Goal: Obtain resource: Download file/media

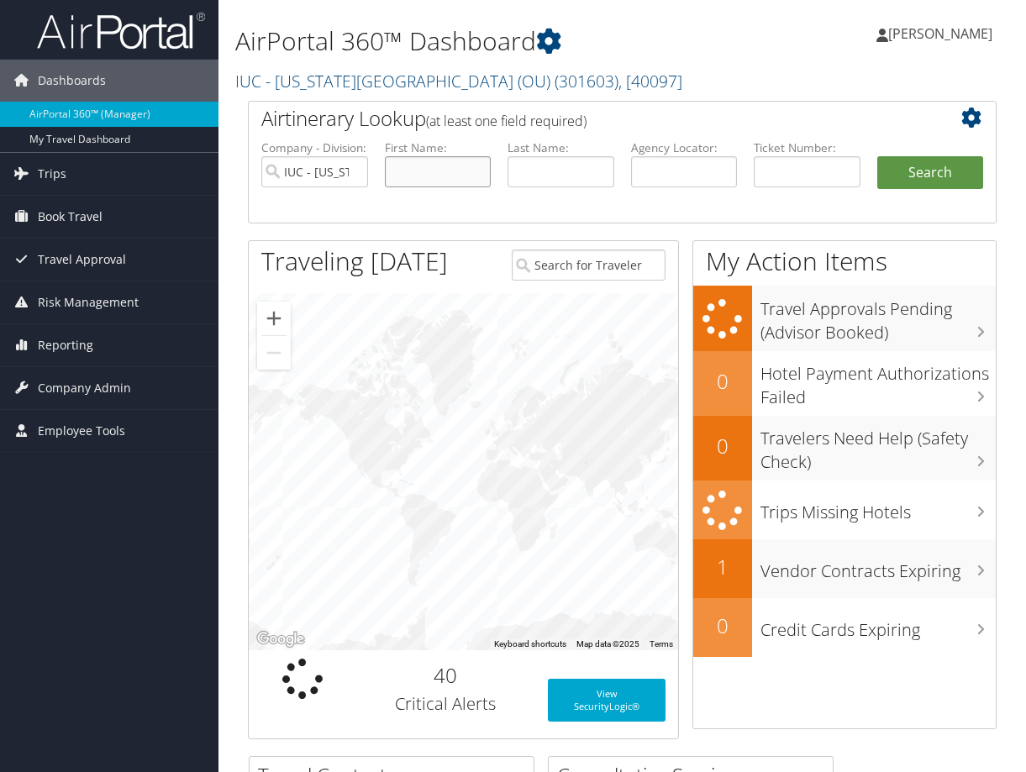
click at [454, 171] on input "text" at bounding box center [438, 171] width 107 height 31
type input "Eric"
type input "Masson"
click at [878, 156] on button "Search" at bounding box center [931, 173] width 107 height 34
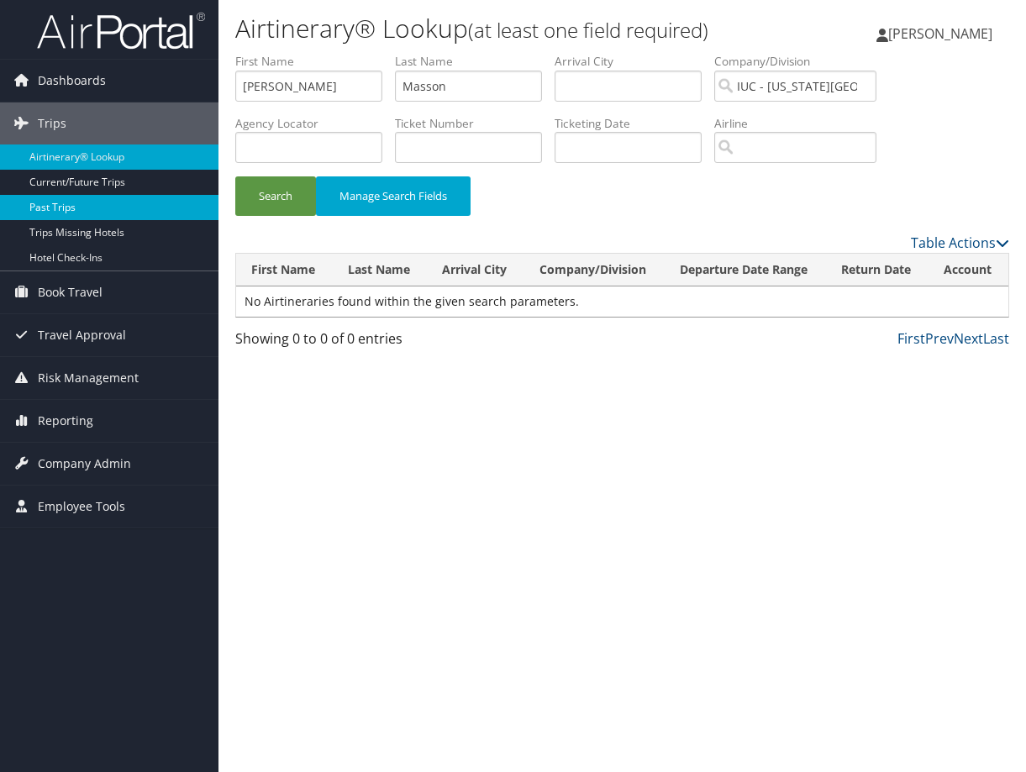
click at [66, 209] on link "Past Trips" at bounding box center [109, 207] width 219 height 25
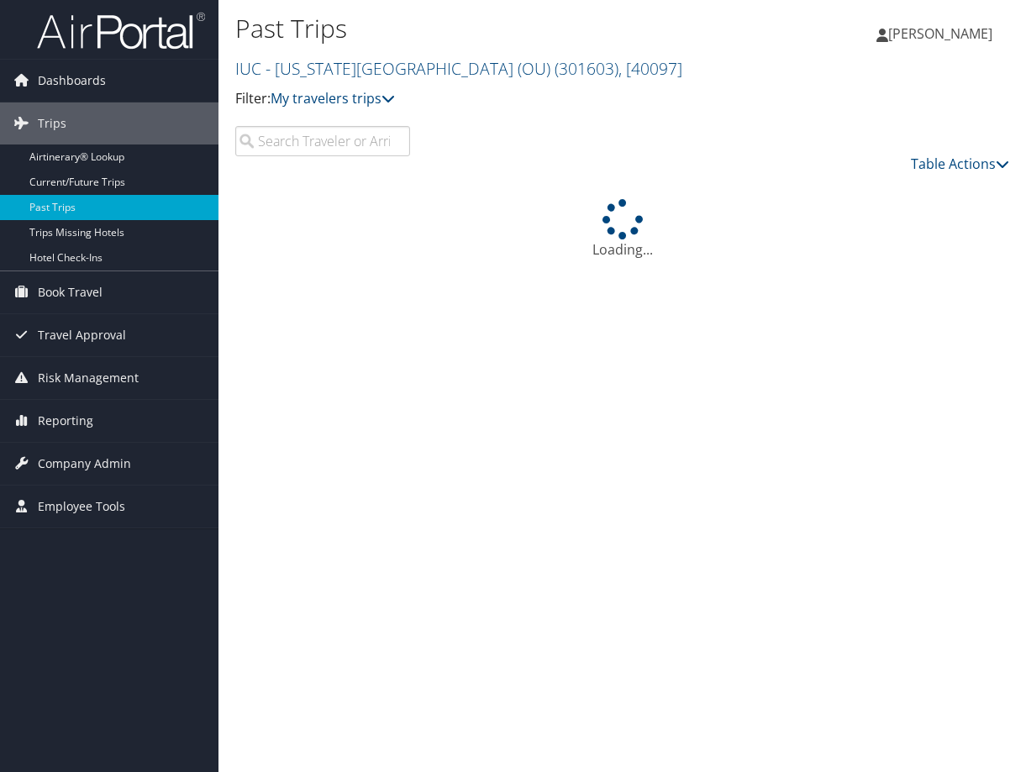
click at [319, 144] on input "search" at bounding box center [322, 141] width 175 height 30
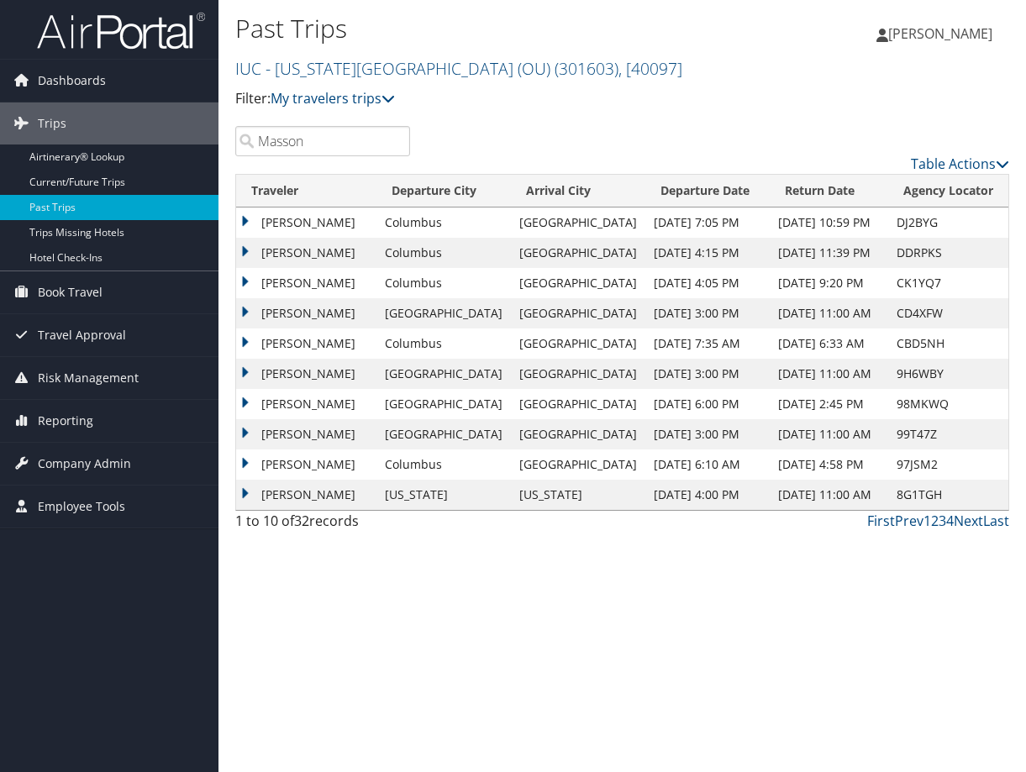
type input "Masson"
click at [245, 281] on td "ERIC MASSON" at bounding box center [306, 283] width 140 height 30
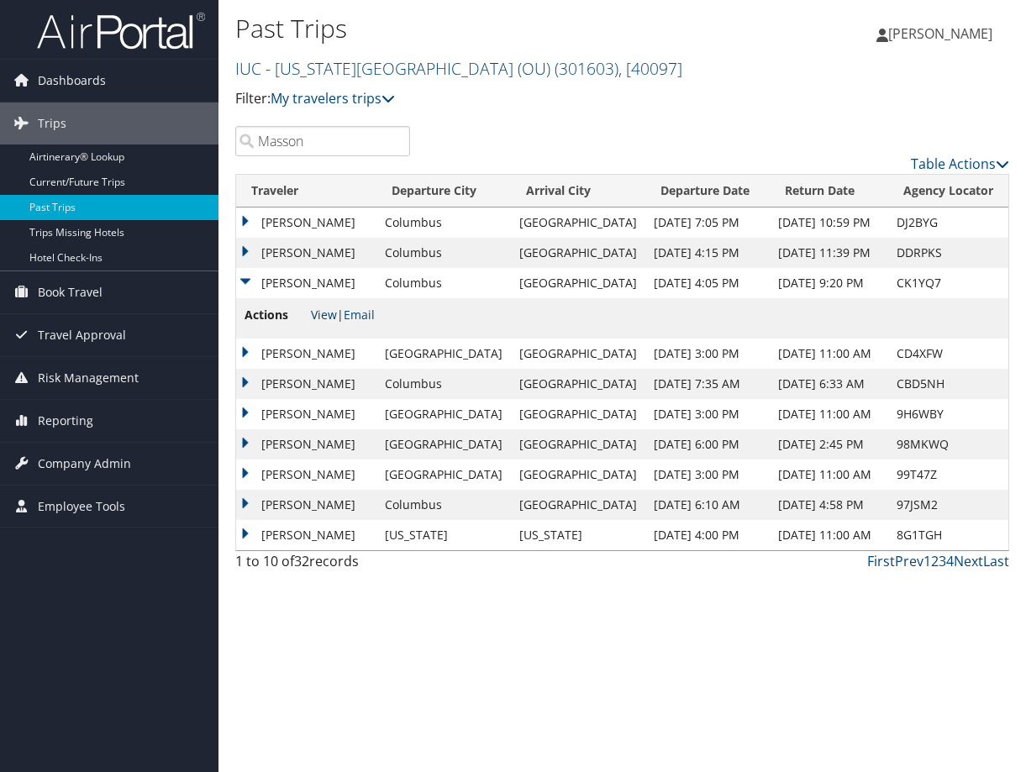
click at [326, 312] on link "View" at bounding box center [324, 315] width 26 height 16
click at [245, 251] on td "[PERSON_NAME]" at bounding box center [306, 253] width 140 height 30
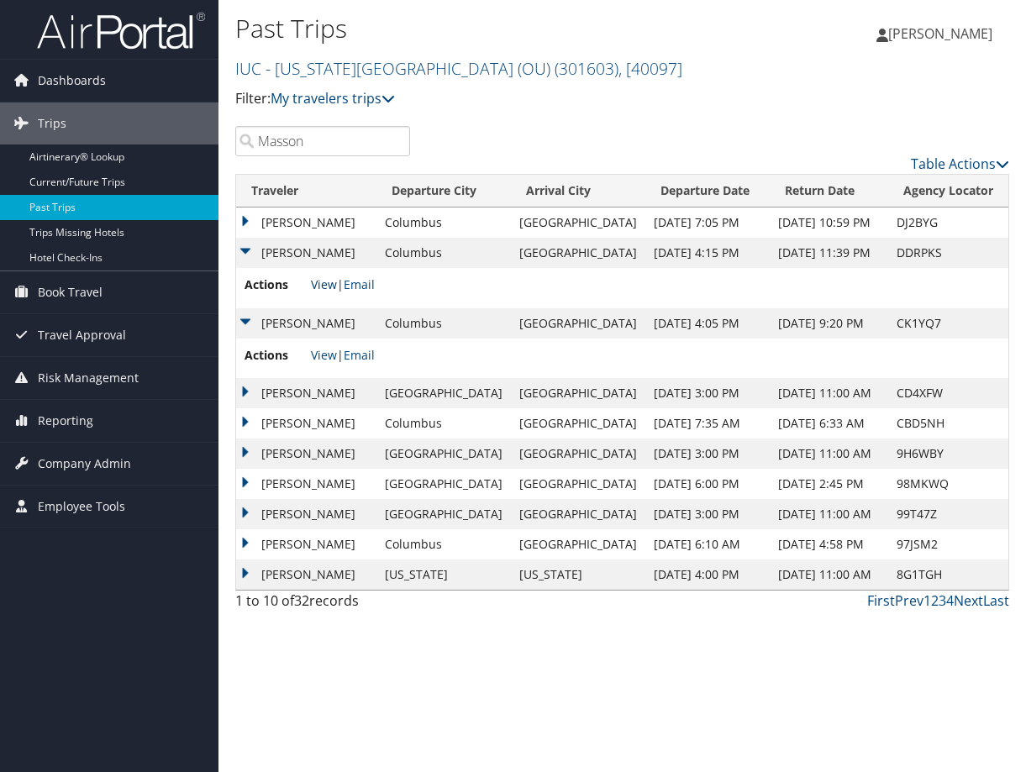
click at [322, 286] on link "View" at bounding box center [324, 285] width 26 height 16
click at [242, 222] on td "[PERSON_NAME]" at bounding box center [306, 223] width 140 height 30
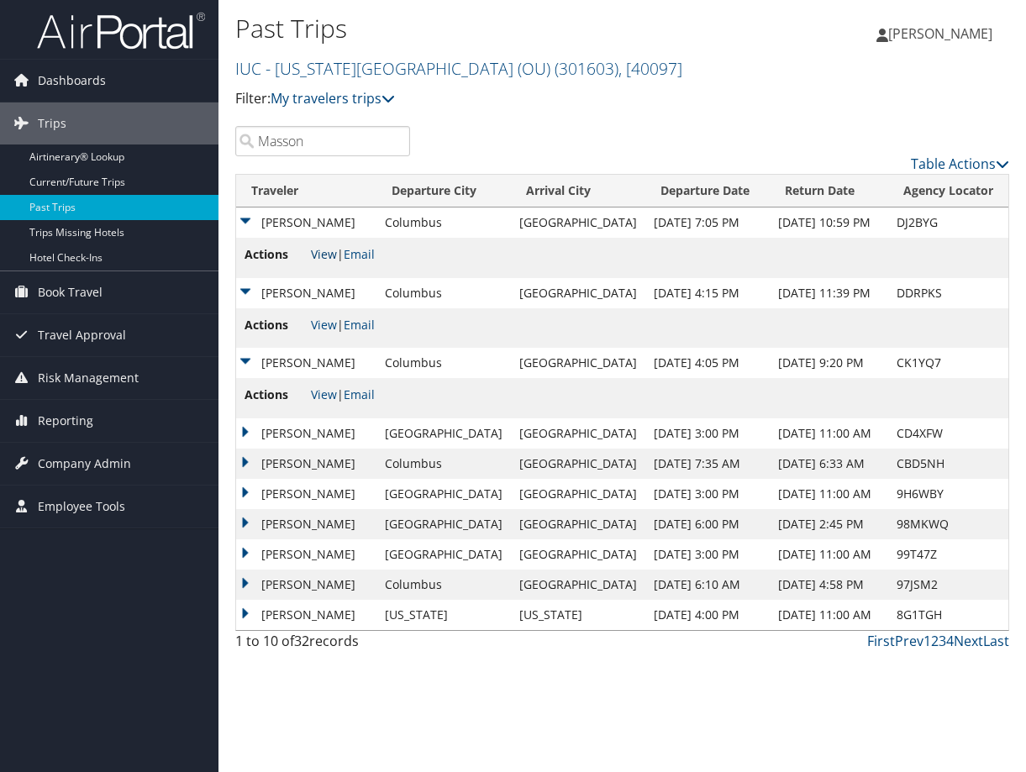
click at [325, 255] on link "View" at bounding box center [324, 254] width 26 height 16
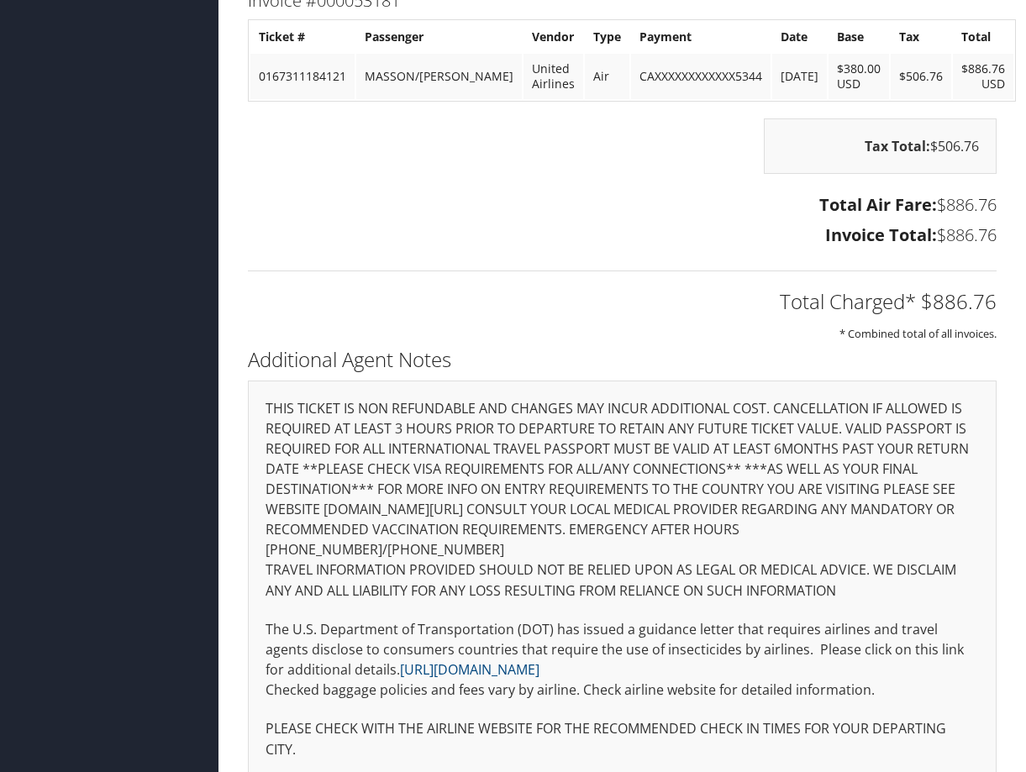
scroll to position [2839, 0]
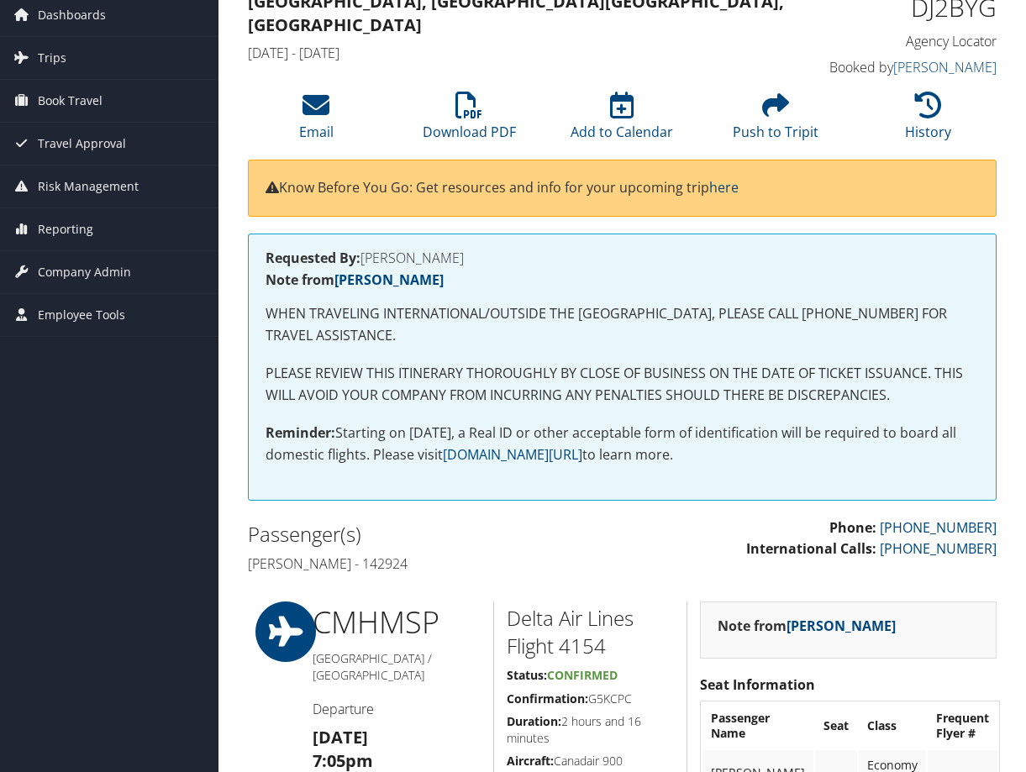
scroll to position [56, 0]
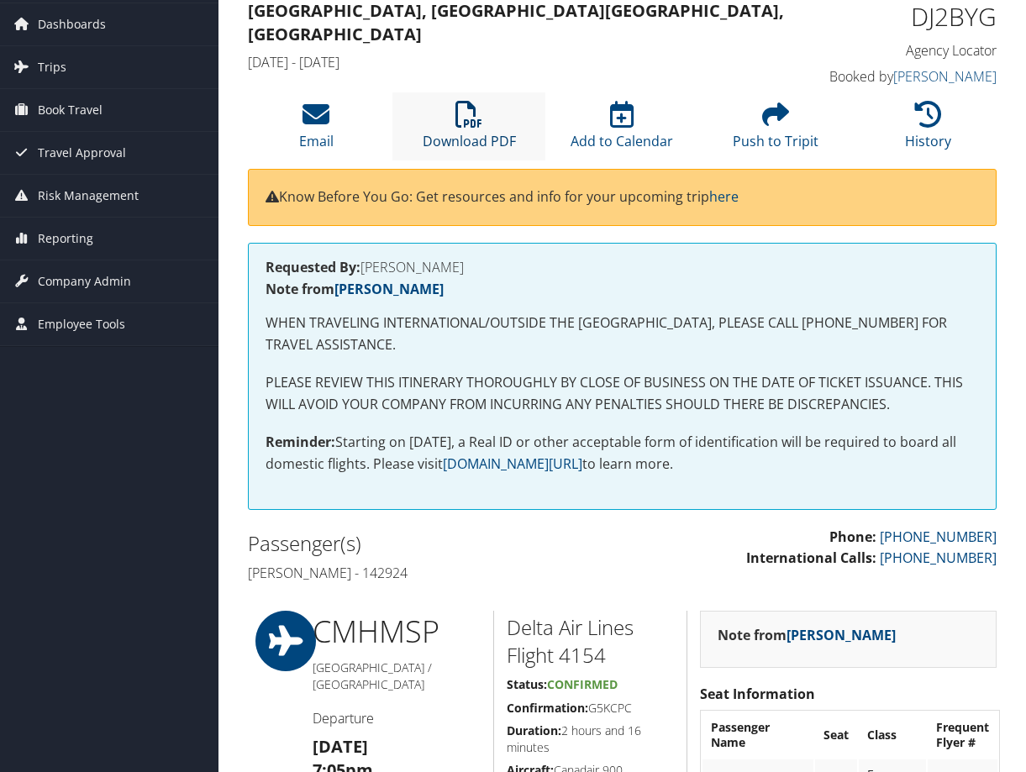
click at [461, 138] on link "Download PDF" at bounding box center [469, 130] width 93 height 40
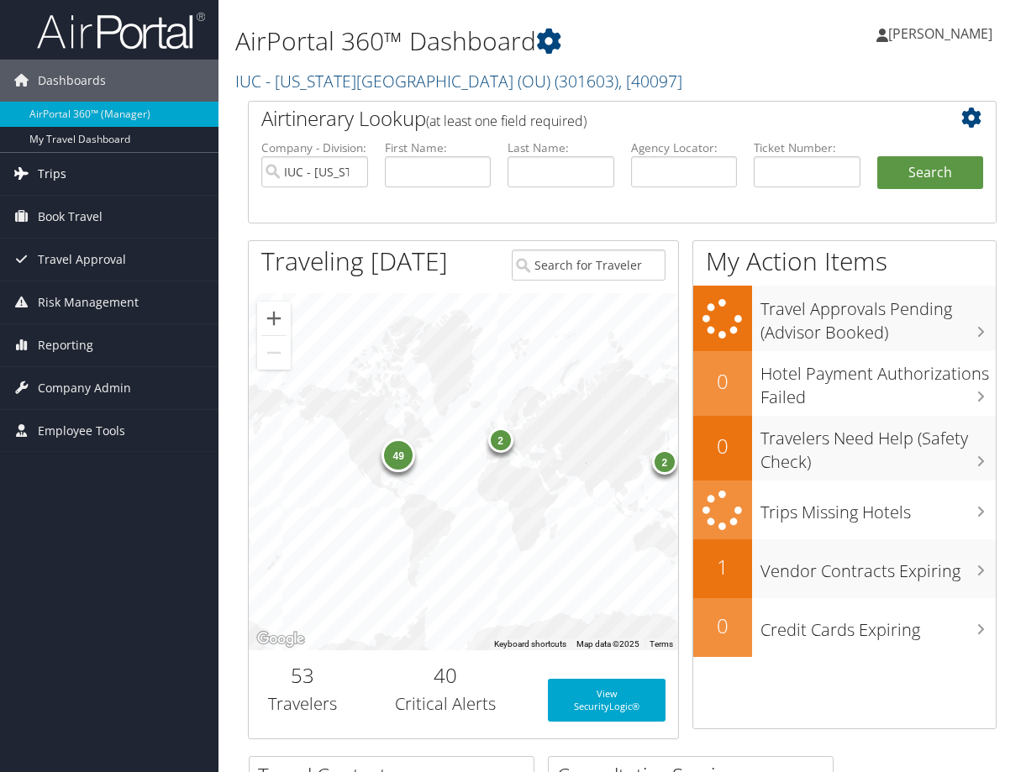
click at [66, 173] on link "Trips" at bounding box center [109, 174] width 219 height 42
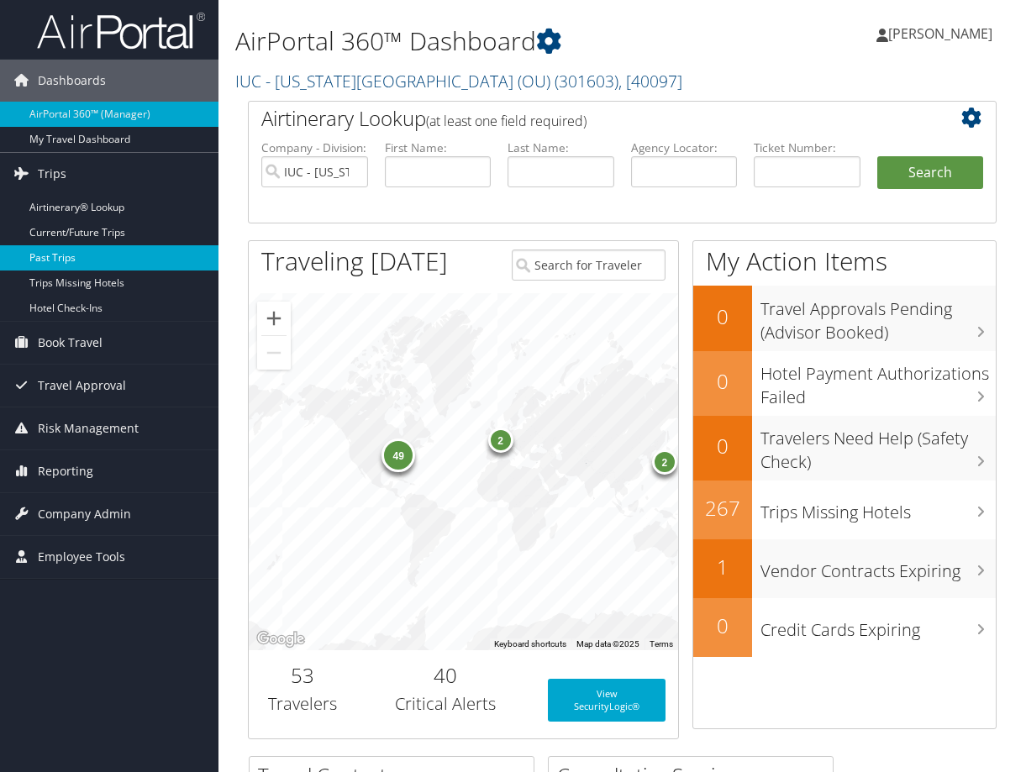
click at [59, 255] on link "Past Trips" at bounding box center [109, 257] width 219 height 25
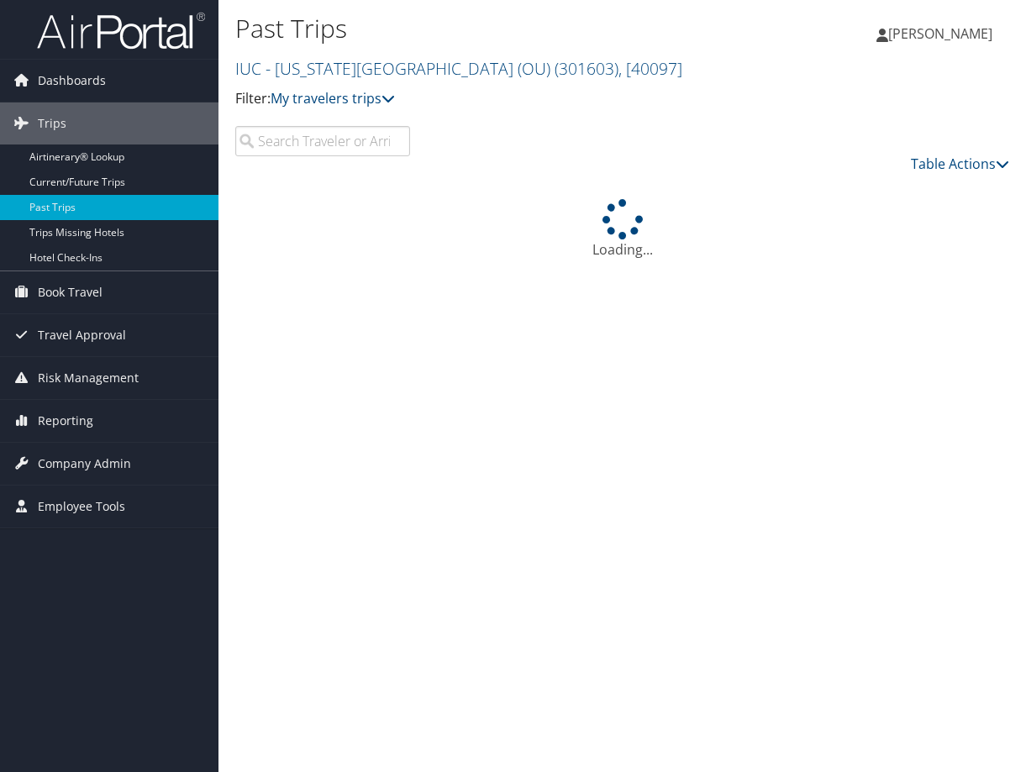
click at [303, 134] on input "search" at bounding box center [322, 141] width 175 height 30
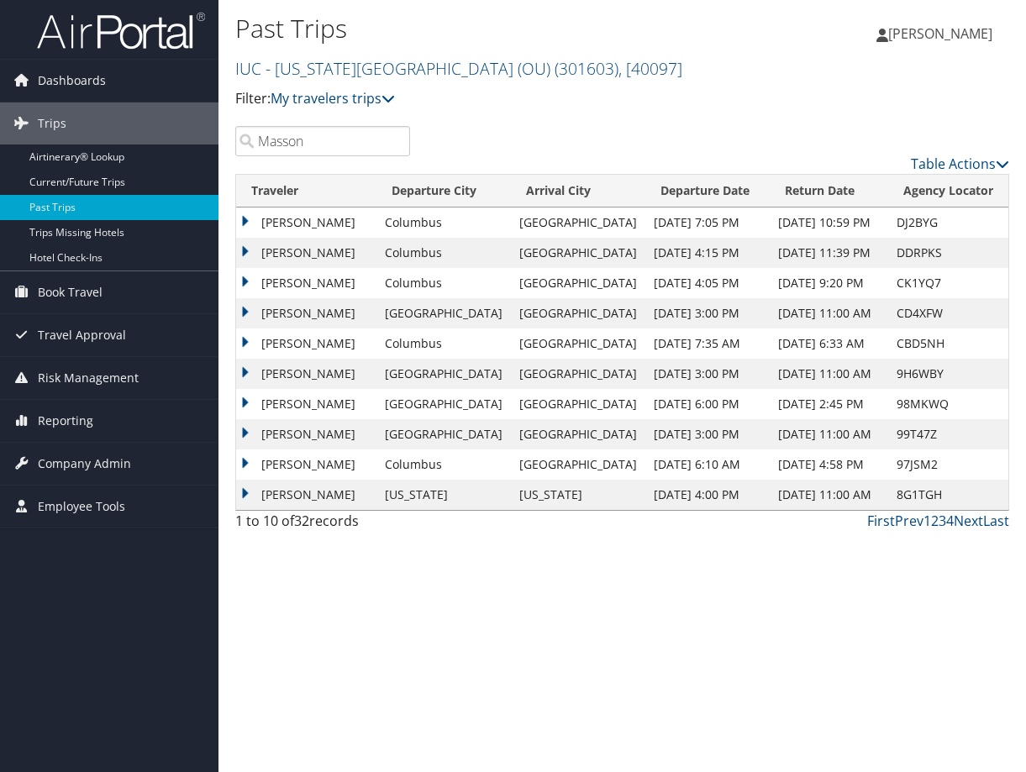
type input "Masson"
click at [245, 250] on td "[PERSON_NAME]" at bounding box center [306, 253] width 140 height 30
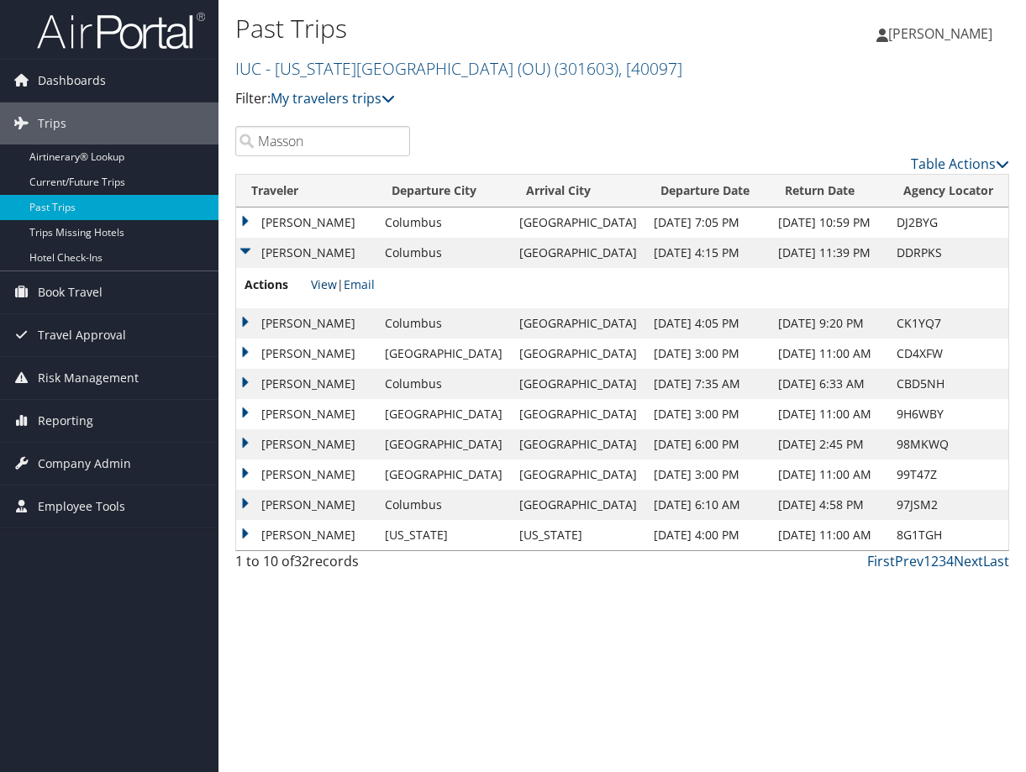
click at [327, 286] on link "View" at bounding box center [324, 285] width 26 height 16
